Goal: Information Seeking & Learning: Learn about a topic

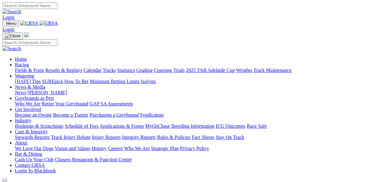
scroll to position [204, 0]
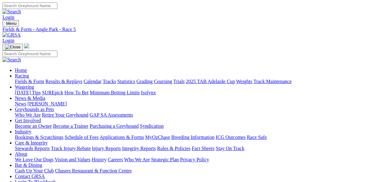
scroll to position [0, 38]
